Goal: Transaction & Acquisition: Download file/media

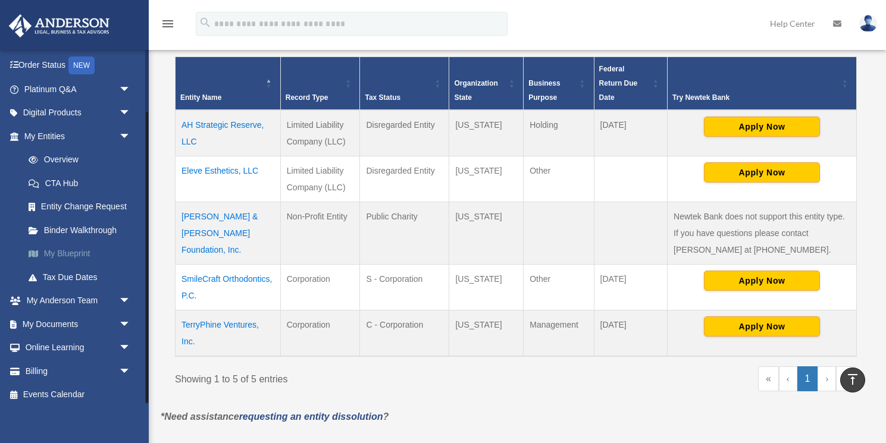
scroll to position [76, 0]
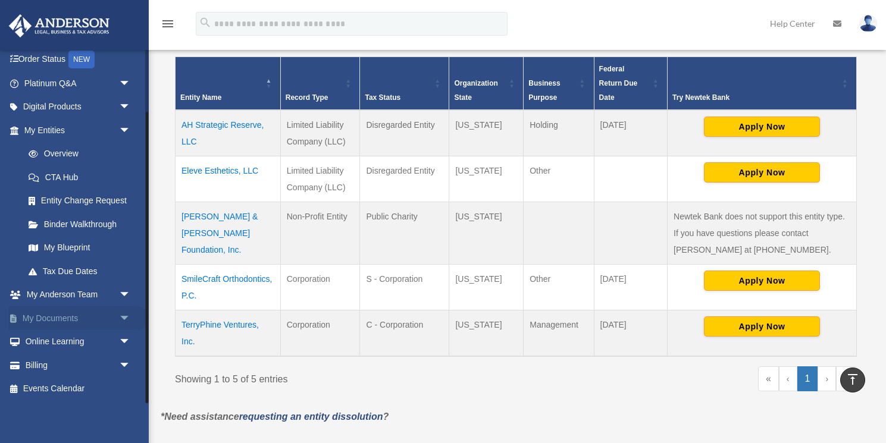
click at [57, 317] on link "My Documents arrow_drop_down" at bounding box center [78, 318] width 140 height 24
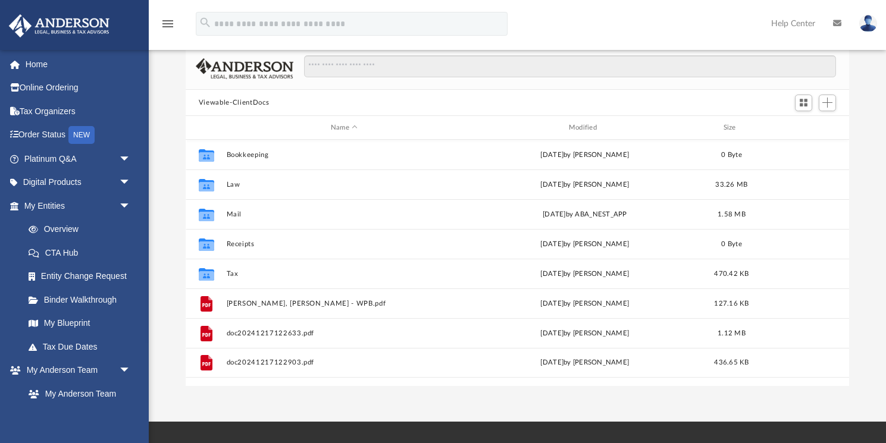
scroll to position [71, 0]
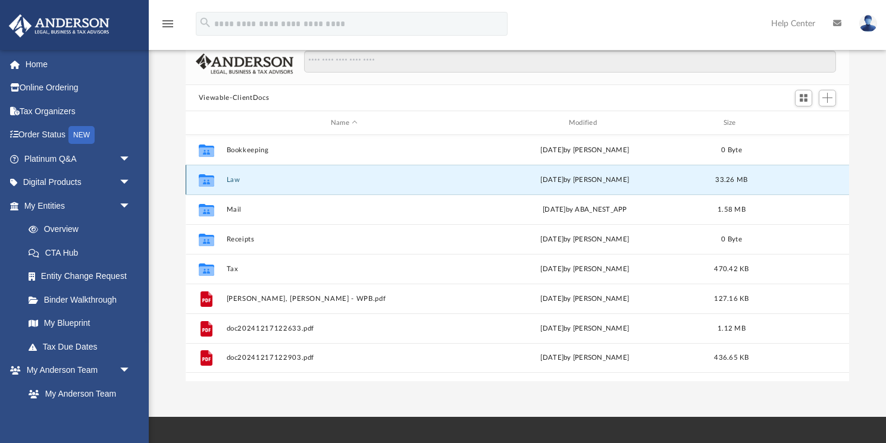
click at [238, 178] on button "Law" at bounding box center [344, 180] width 236 height 8
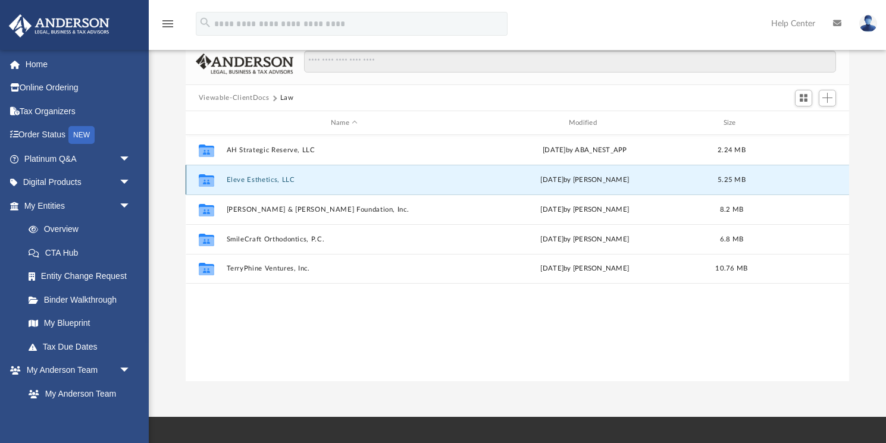
click at [279, 179] on button "Eleve Esthetics, LLC" at bounding box center [344, 180] width 236 height 8
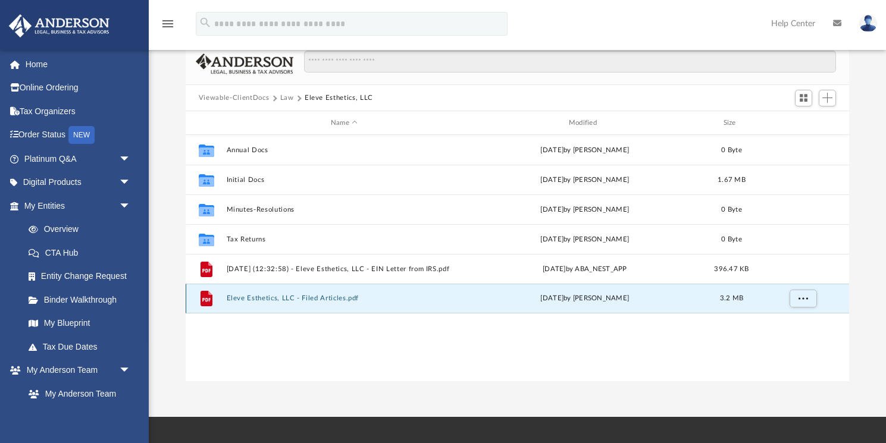
click at [318, 300] on button "Eleve Esthetics, LLC - Filed Articles.pdf" at bounding box center [344, 298] width 236 height 8
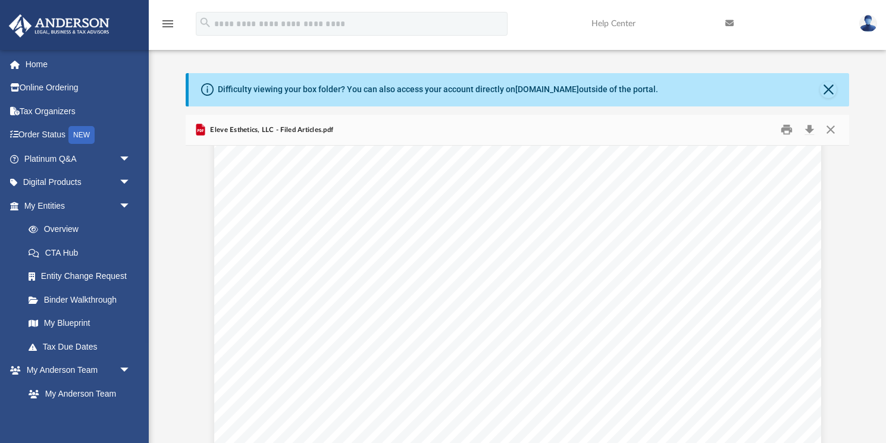
scroll to position [0, 0]
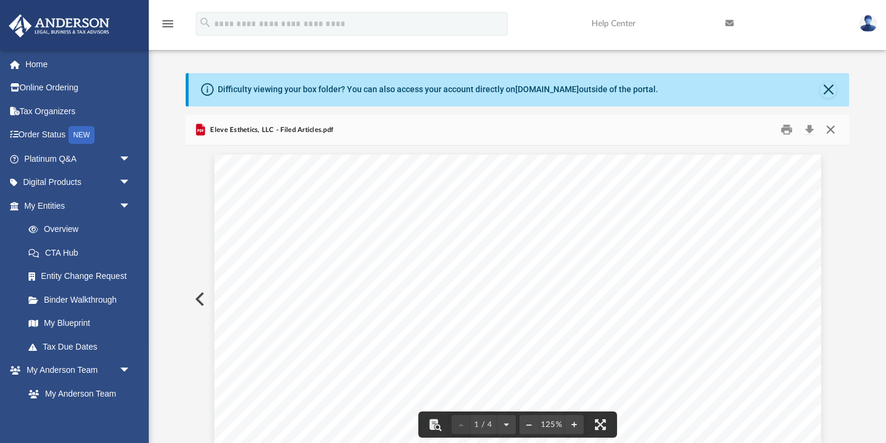
click at [828, 125] on button "Close" at bounding box center [830, 130] width 21 height 18
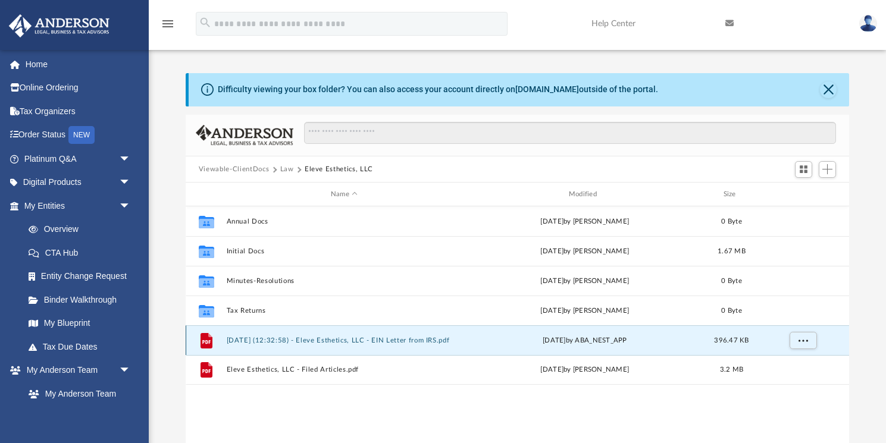
click at [298, 340] on button "2024.08.09 (12:32:58) - Eleve Esthetics, LLC - EIN Letter from IRS.pdf" at bounding box center [344, 341] width 236 height 8
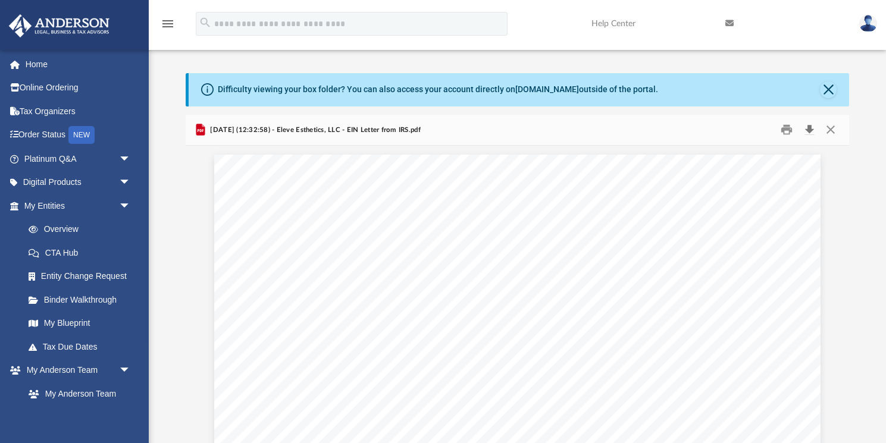
click at [811, 131] on button "Download" at bounding box center [808, 130] width 21 height 18
click at [831, 130] on button "Close" at bounding box center [830, 130] width 21 height 18
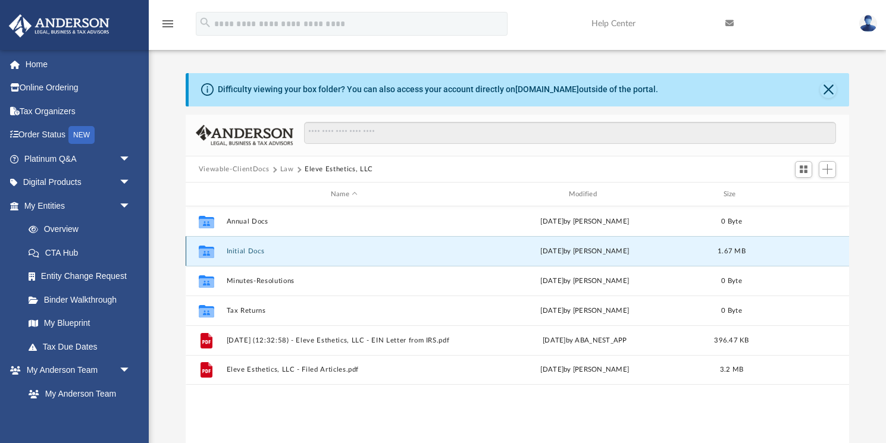
click at [249, 250] on button "Initial Docs" at bounding box center [344, 251] width 236 height 8
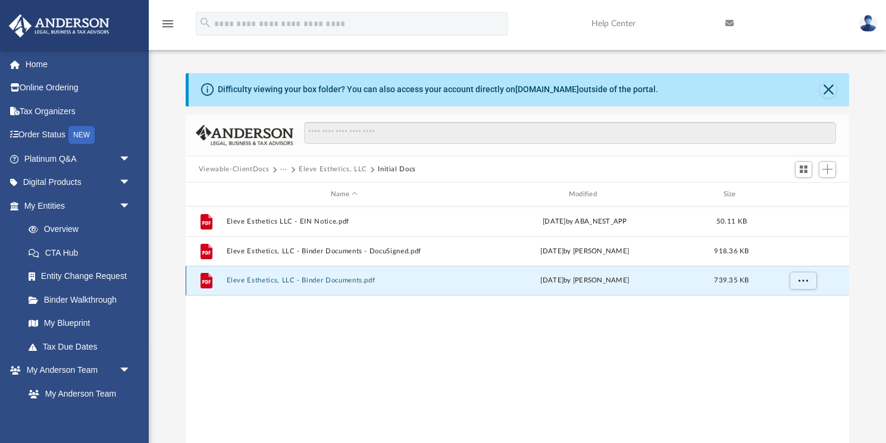
click at [319, 282] on button "Eleve Esthetics, LLC - Binder Documents.pdf" at bounding box center [344, 281] width 236 height 8
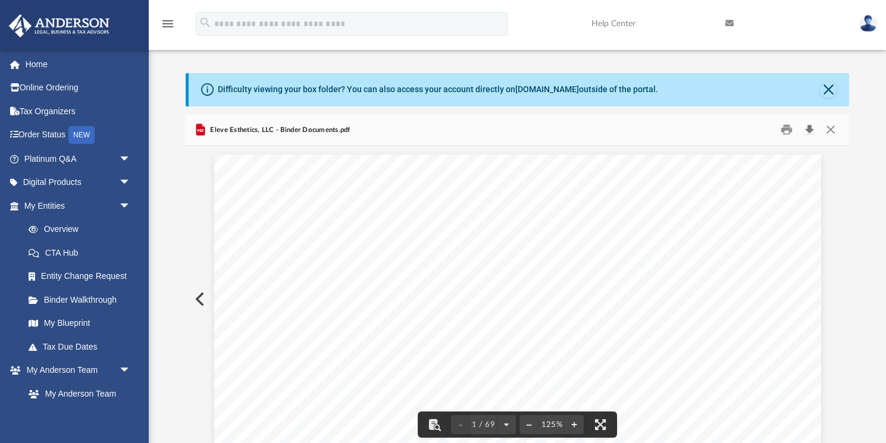
click at [812, 128] on button "Download" at bounding box center [808, 130] width 21 height 18
